Goal: Information Seeking & Learning: Learn about a topic

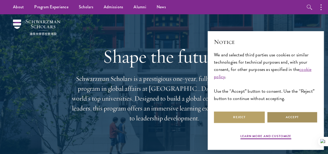
click at [289, 117] on button "Accept" at bounding box center [292, 117] width 51 height 12
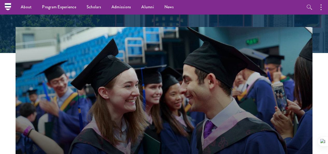
scroll to position [52, 0]
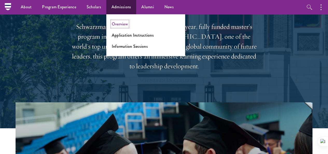
click at [122, 25] on link "Overview" at bounding box center [120, 24] width 16 height 6
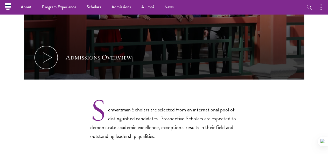
scroll to position [286, 0]
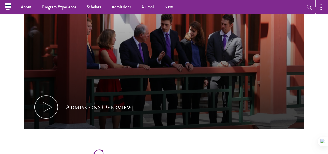
click at [321, 9] on icon "button" at bounding box center [321, 7] width 1 height 6
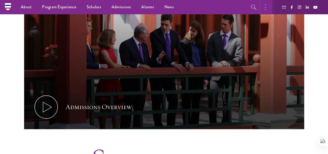
click at [265, 8] on icon "button" at bounding box center [265, 7] width 1 height 6
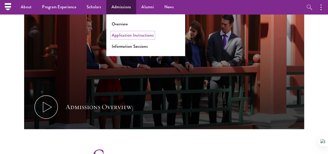
click at [131, 35] on link "Application Instructions" at bounding box center [133, 35] width 42 height 6
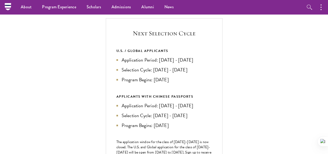
scroll to position [156, 0]
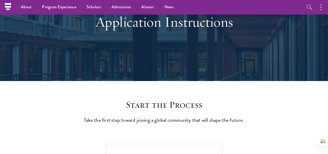
scroll to position [0, 0]
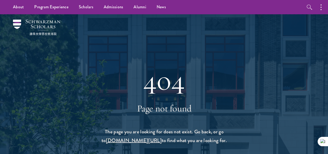
drag, startPoint x: 154, startPoint y: 29, endPoint x: 144, endPoint y: 22, distance: 12.3
click at [152, 27] on div "404 Page not found The page you are looking for does not exist. Go back, or go …" at bounding box center [164, 95] width 297 height 162
drag, startPoint x: 106, startPoint y: 0, endPoint x: 24, endPoint y: 70, distance: 108.3
click at [19, 76] on div at bounding box center [164, 125] width 328 height 222
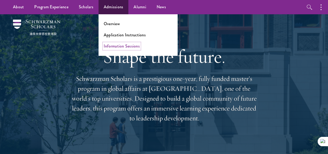
click at [127, 45] on link "Information Sessions" at bounding box center [122, 46] width 36 height 6
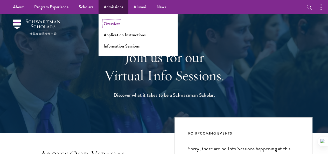
click at [115, 24] on link "Overview" at bounding box center [112, 24] width 16 height 6
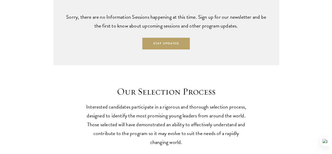
scroll to position [1324, 0]
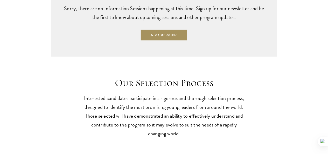
click at [170, 41] on button "Stay Updated" at bounding box center [164, 35] width 48 height 12
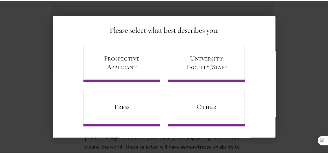
scroll to position [0, 0]
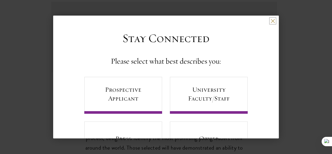
click at [271, 22] on button at bounding box center [273, 21] width 4 height 4
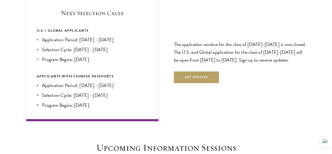
scroll to position [1117, 0]
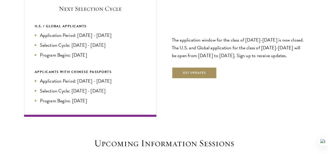
click at [202, 67] on button "Get Updates" at bounding box center [194, 73] width 45 height 12
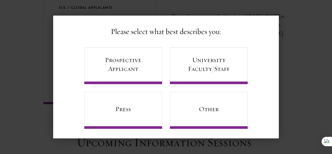
scroll to position [31, 0]
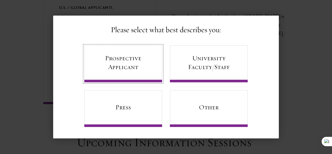
click at [131, 61] on link "Prospective Applicant" at bounding box center [123, 63] width 78 height 37
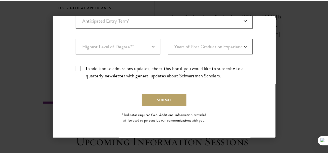
scroll to position [120, 0]
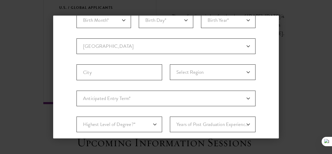
click at [302, 35] on div "Back Stay Connected Please select what best describes you: Prospective Applican…" at bounding box center [166, 77] width 332 height 123
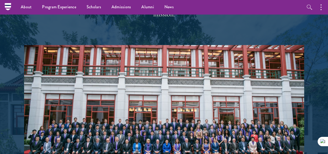
scroll to position [831, 0]
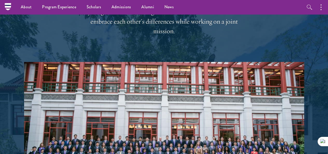
click at [9, 5] on nav "About Overview Leadership Donors Program Experience Overview Curriculum Student…" at bounding box center [131, 7] width 247 height 14
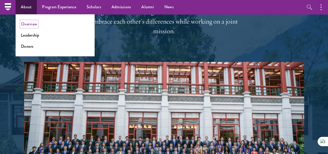
click at [33, 22] on link "Overview" at bounding box center [29, 24] width 16 height 6
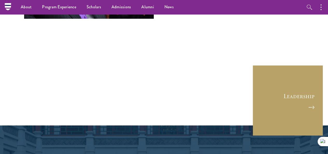
scroll to position [1870, 0]
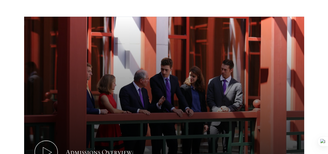
scroll to position [286, 0]
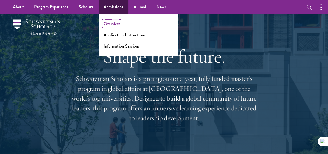
click at [114, 23] on link "Overview" at bounding box center [112, 24] width 16 height 6
